Goal: Information Seeking & Learning: Learn about a topic

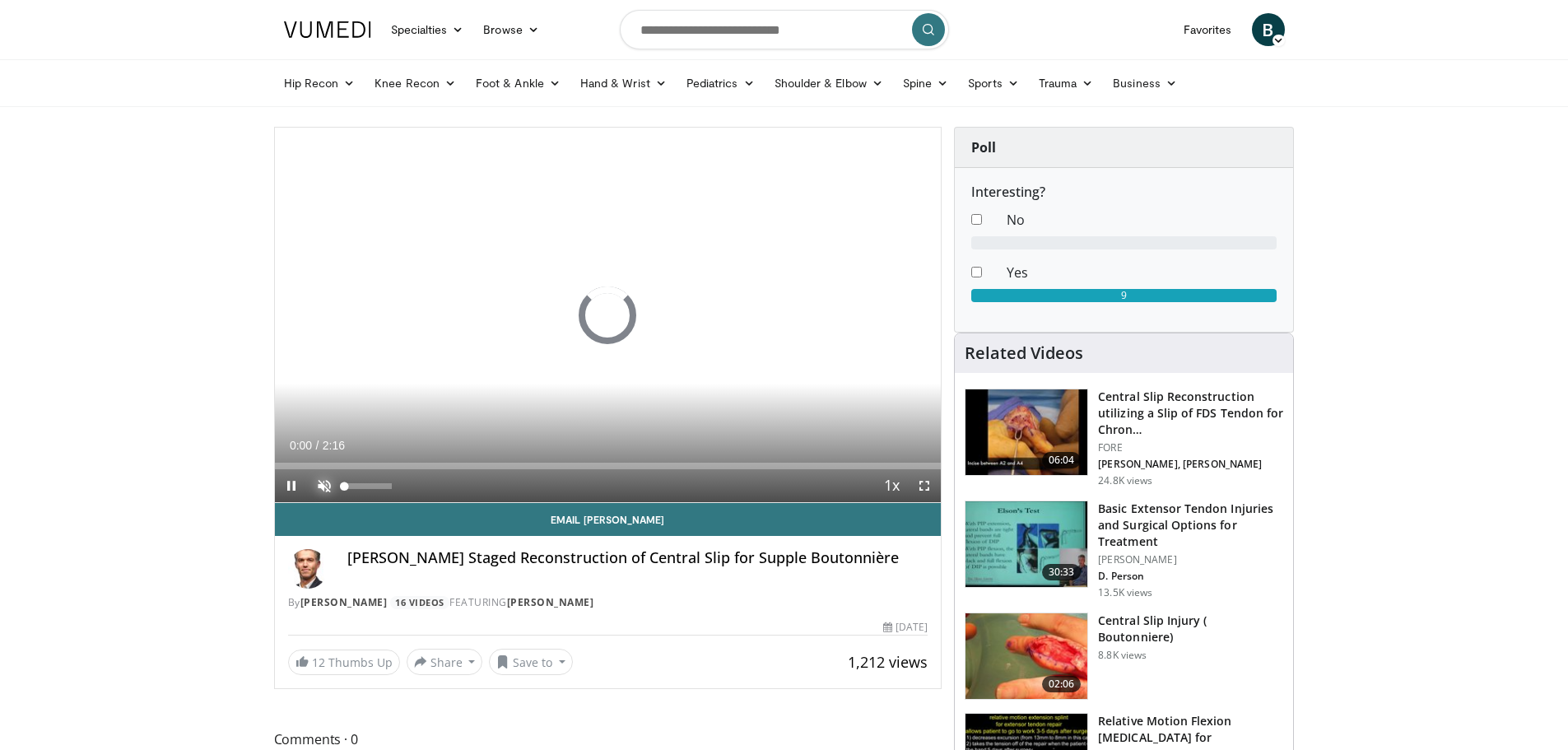
click at [322, 483] on span "Video Player" at bounding box center [324, 486] width 33 height 33
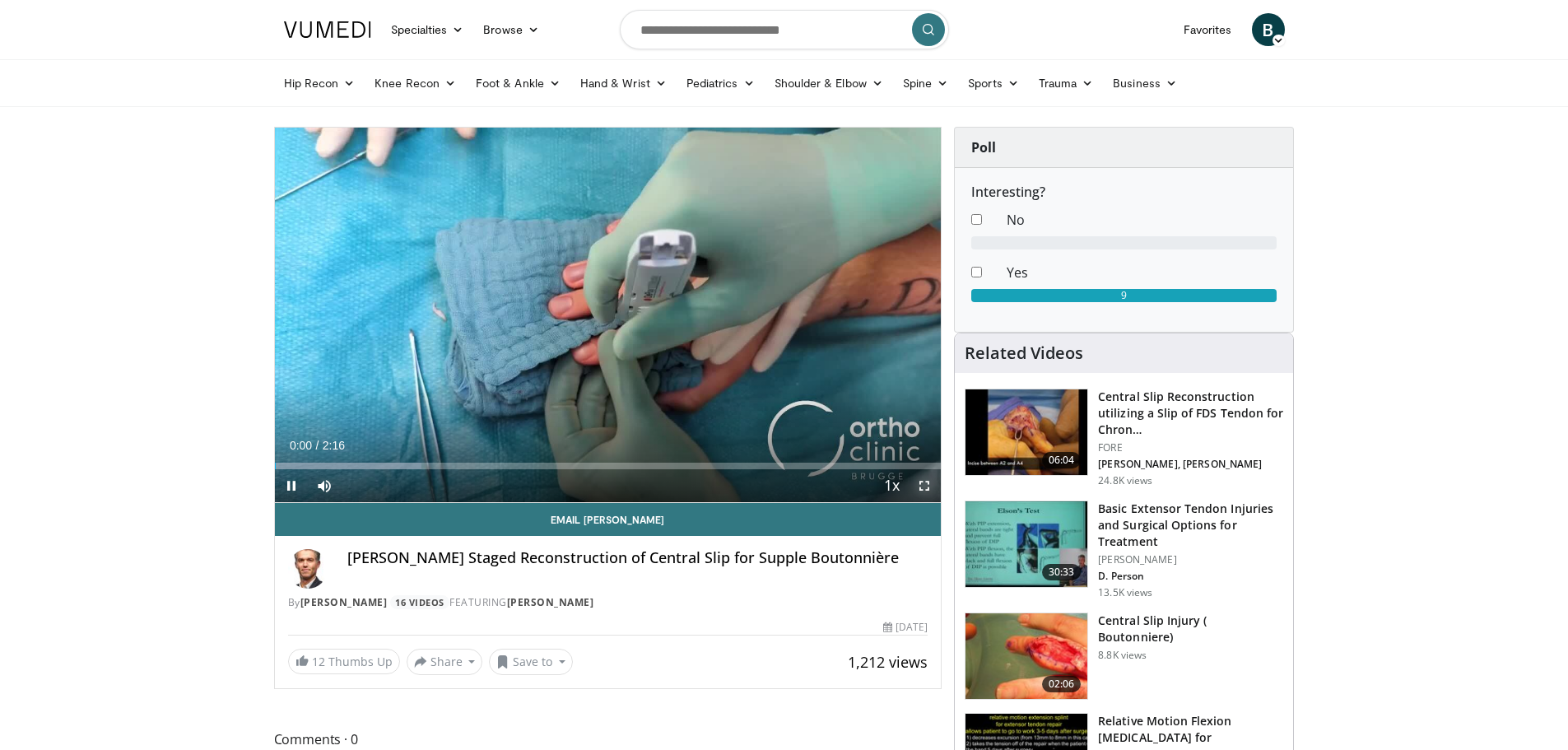
click at [929, 492] on span "Video Player" at bounding box center [924, 486] width 33 height 33
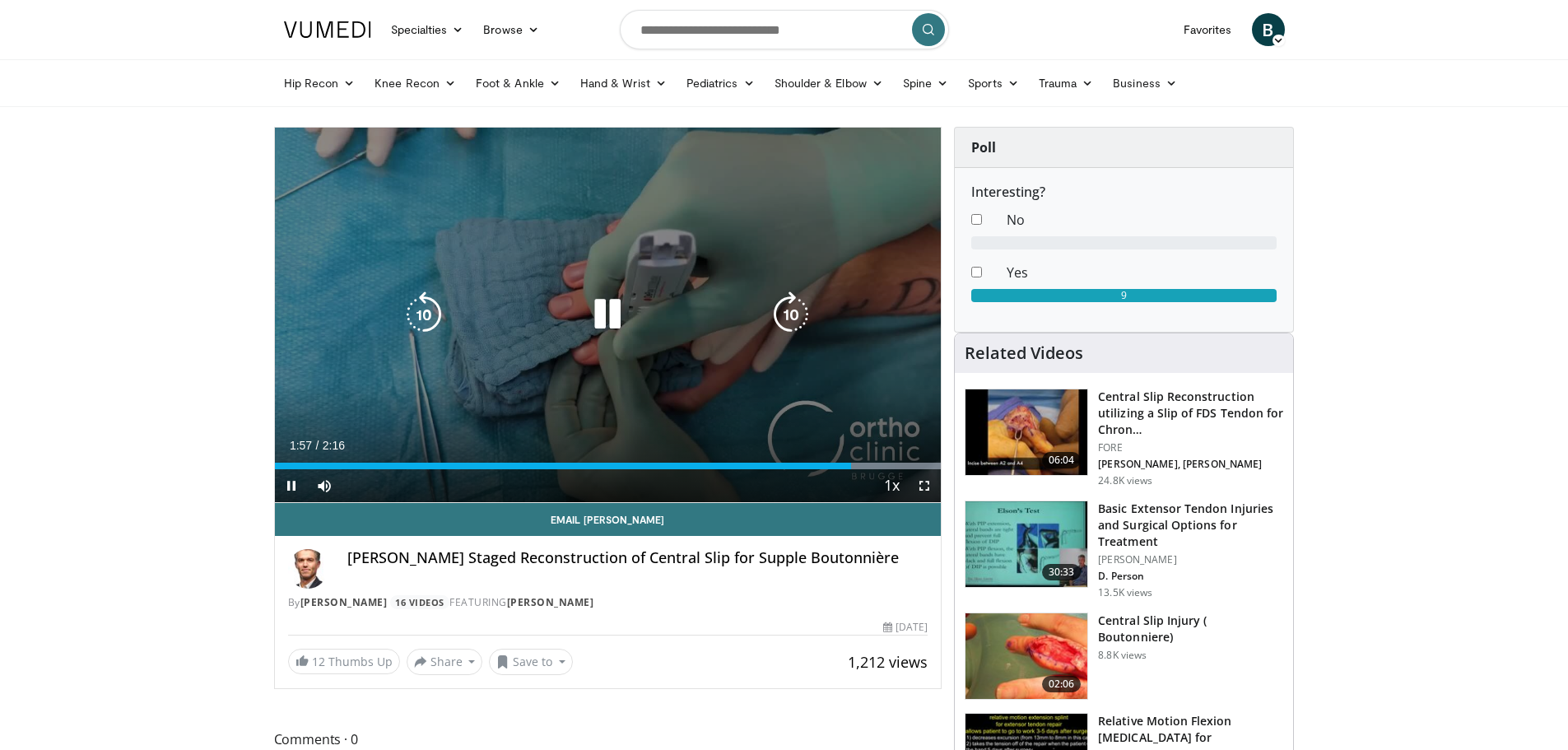
click at [618, 313] on icon "Video Player" at bounding box center [607, 314] width 46 height 46
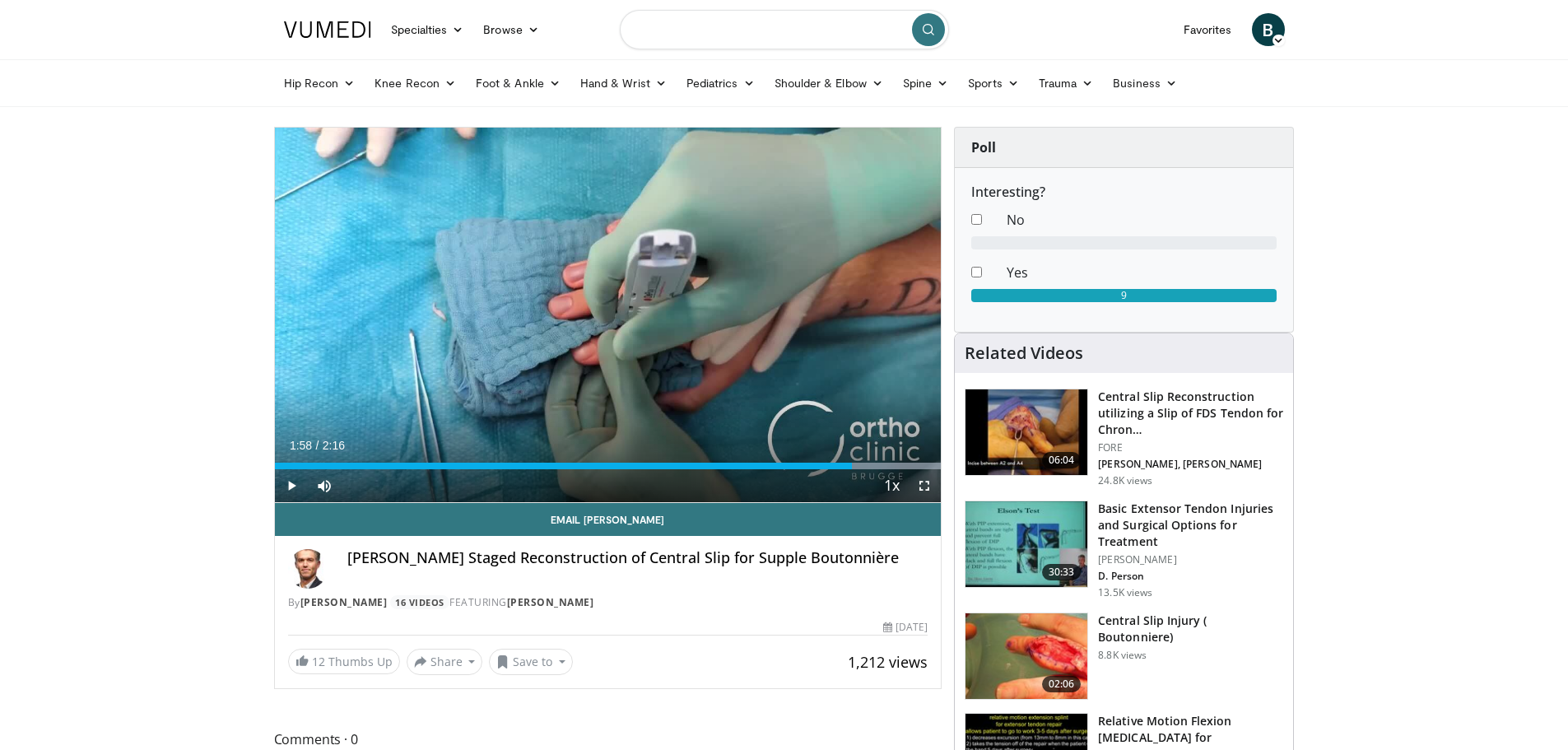
click at [708, 39] on input "Search topics, interventions" at bounding box center [784, 29] width 329 height 40
type input "**********"
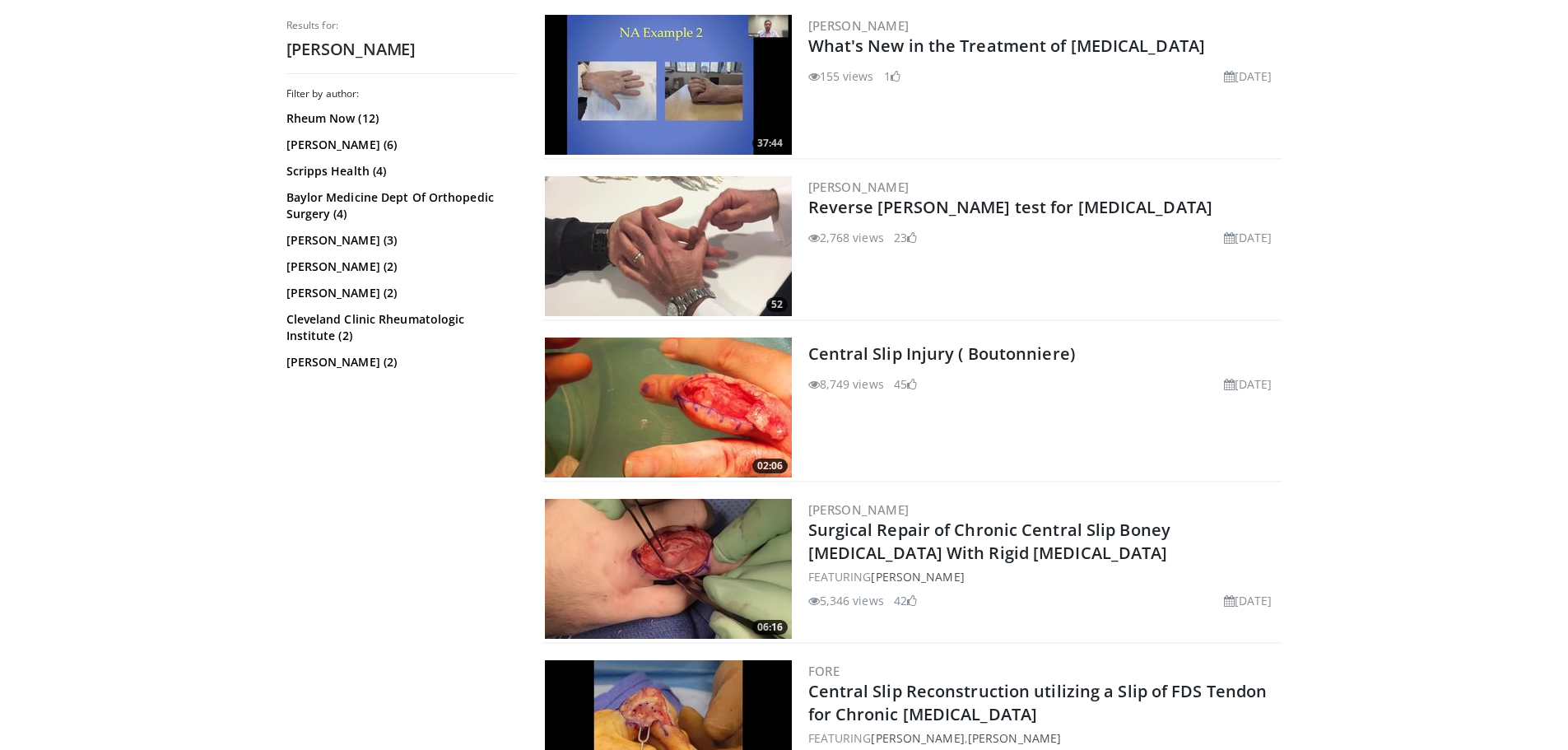
scroll to position [576, 0]
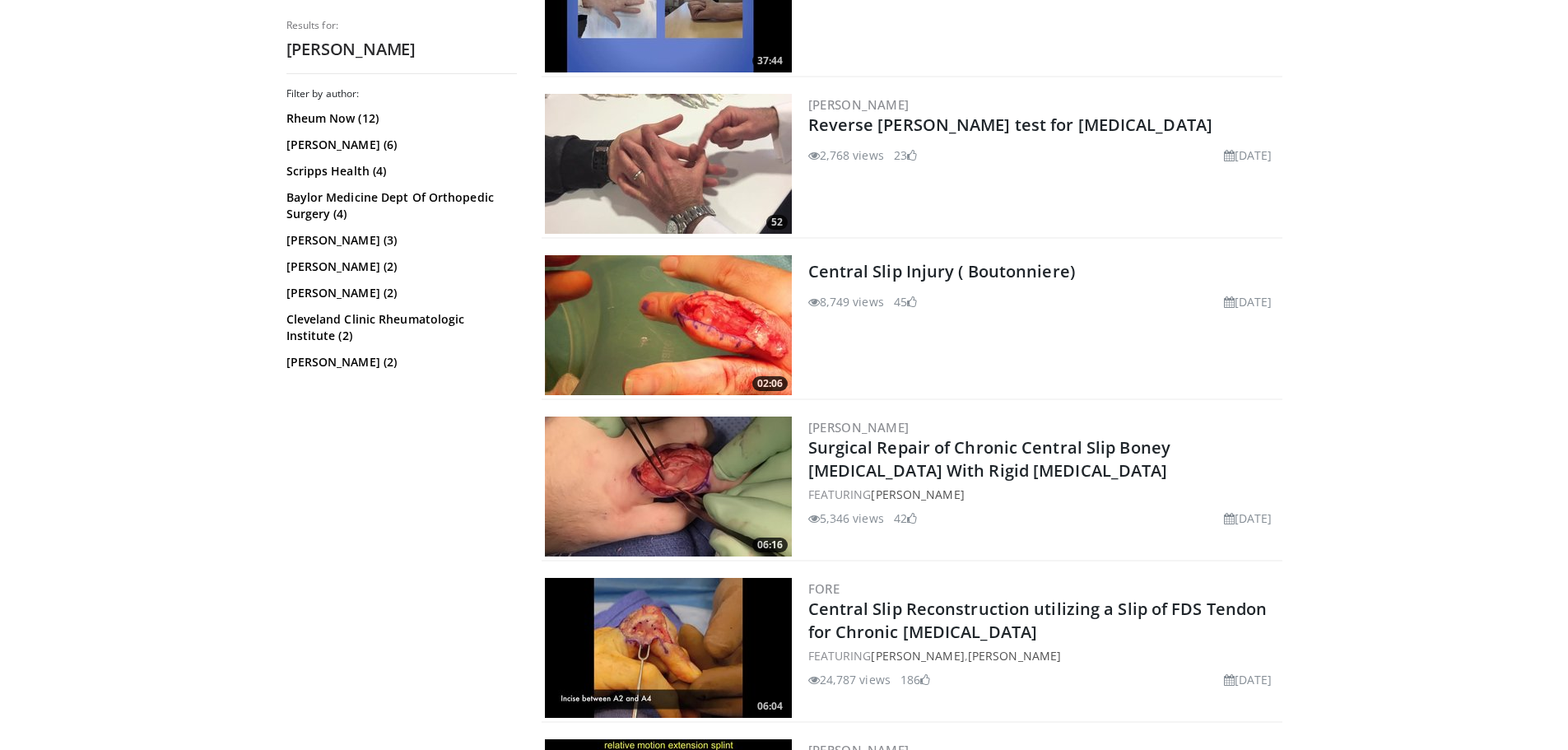
click at [665, 479] on img at bounding box center [668, 486] width 247 height 140
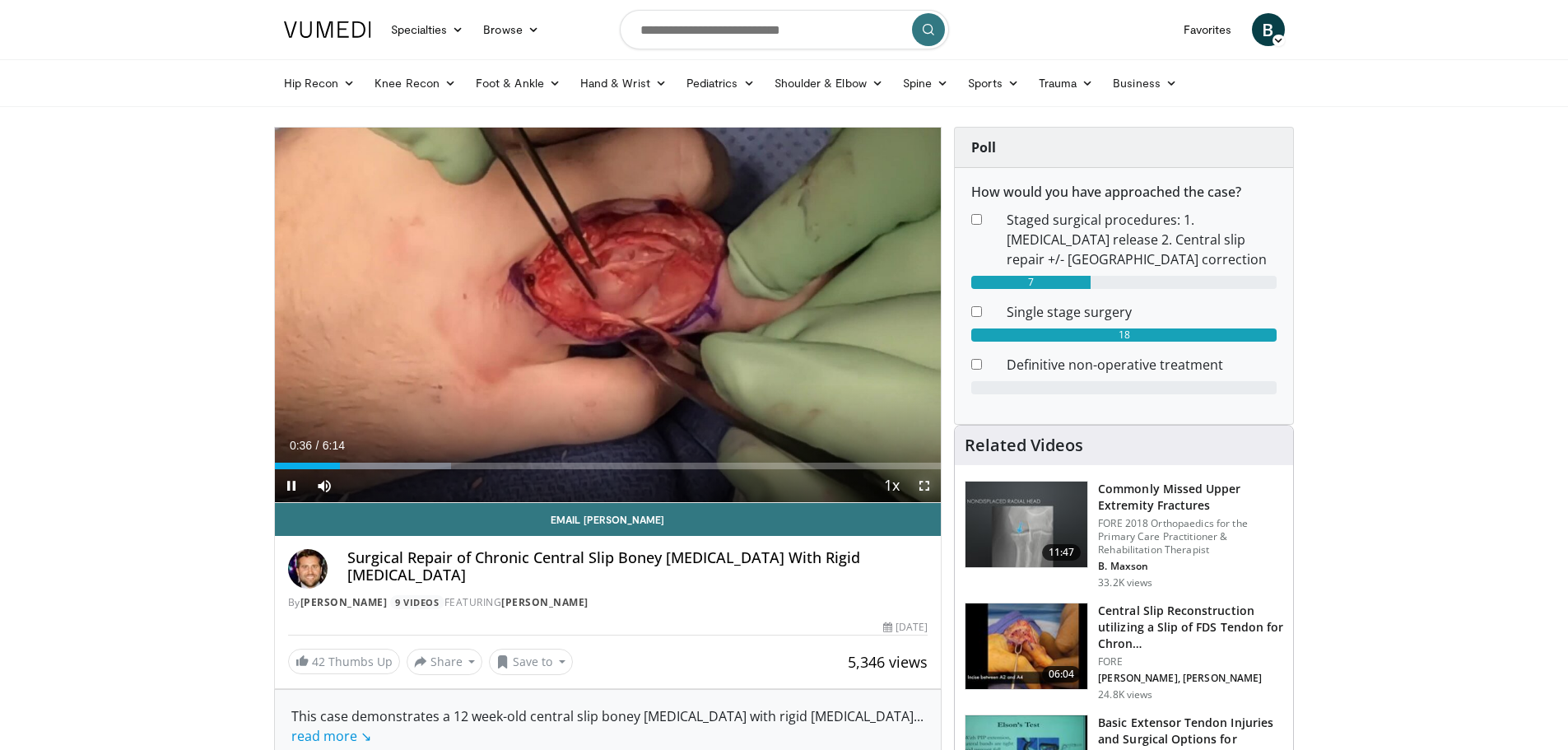
click at [922, 483] on span "Video Player" at bounding box center [924, 486] width 33 height 33
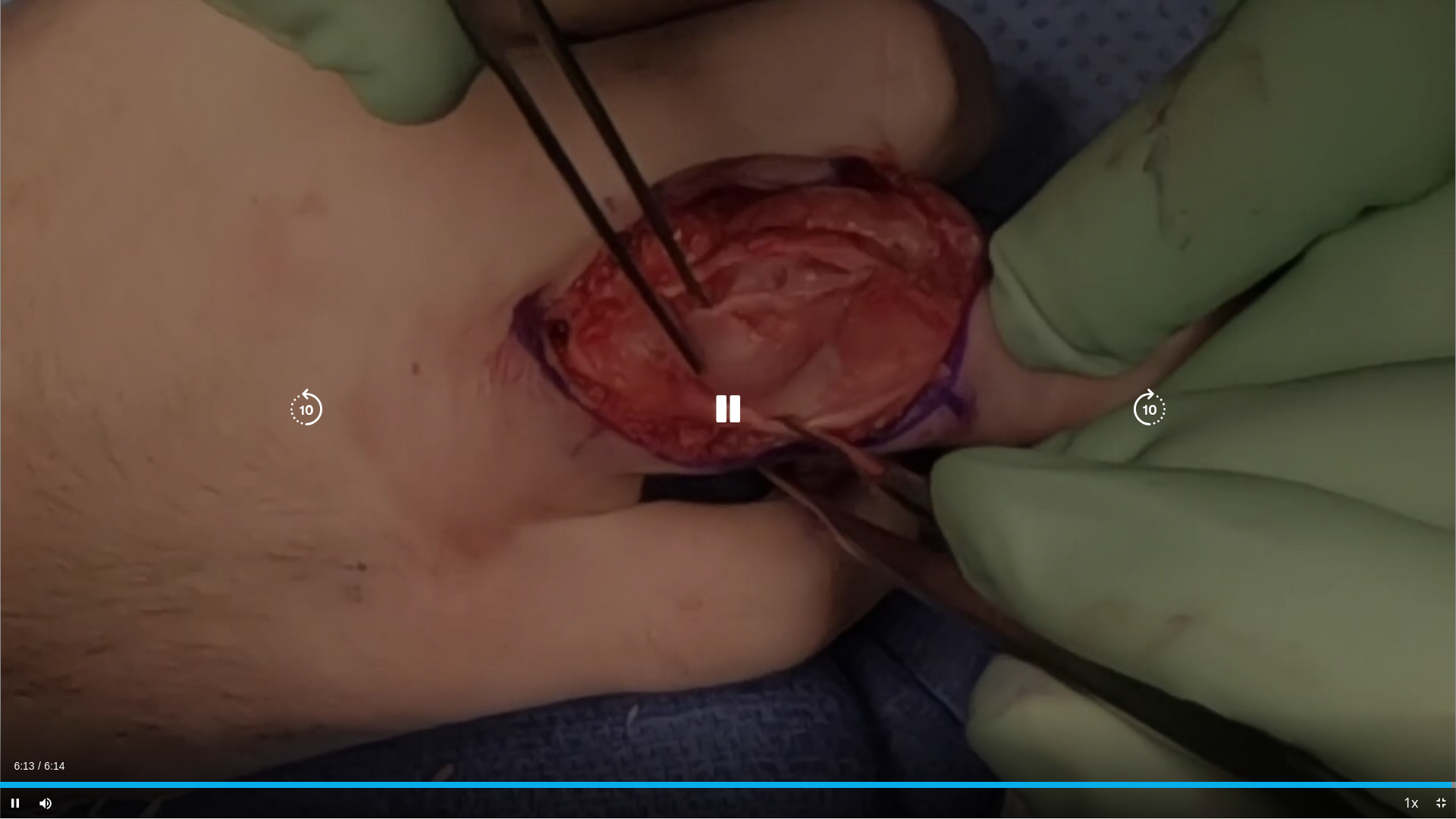
click at [746, 410] on icon "Video Player" at bounding box center [728, 410] width 42 height 42
